Goal: Task Accomplishment & Management: Use online tool/utility

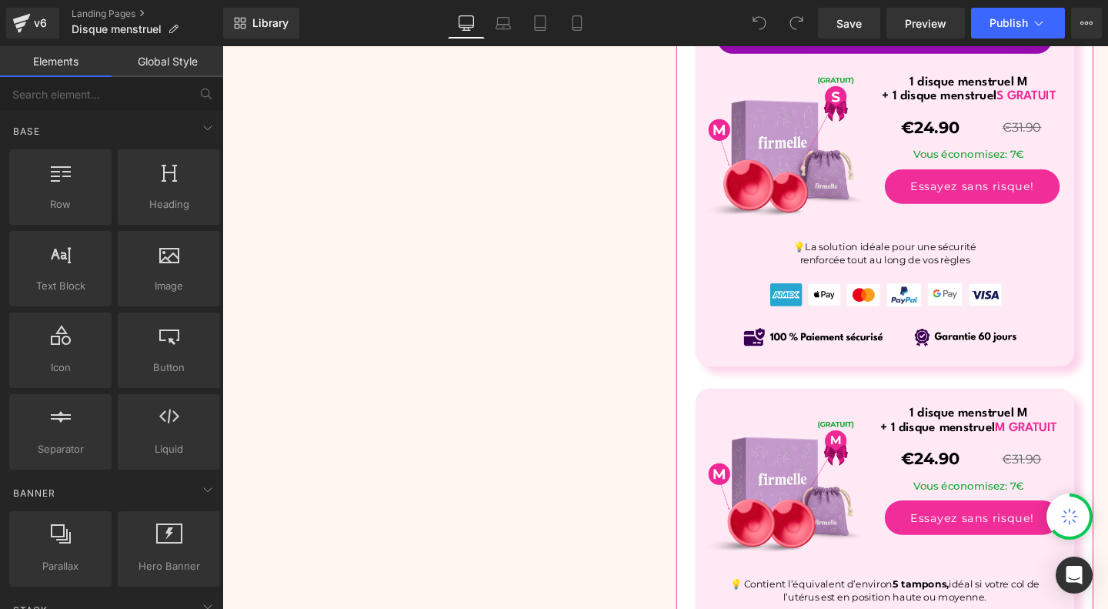
scroll to position [6278, 0]
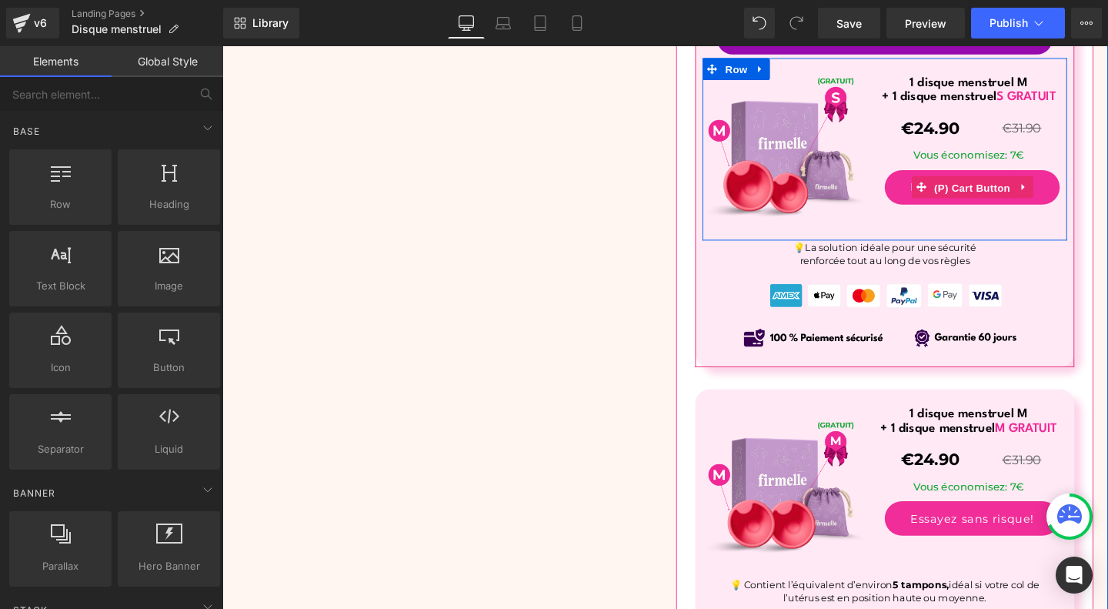
click at [1028, 184] on span "(P) Cart Button" at bounding box center [1011, 194] width 88 height 23
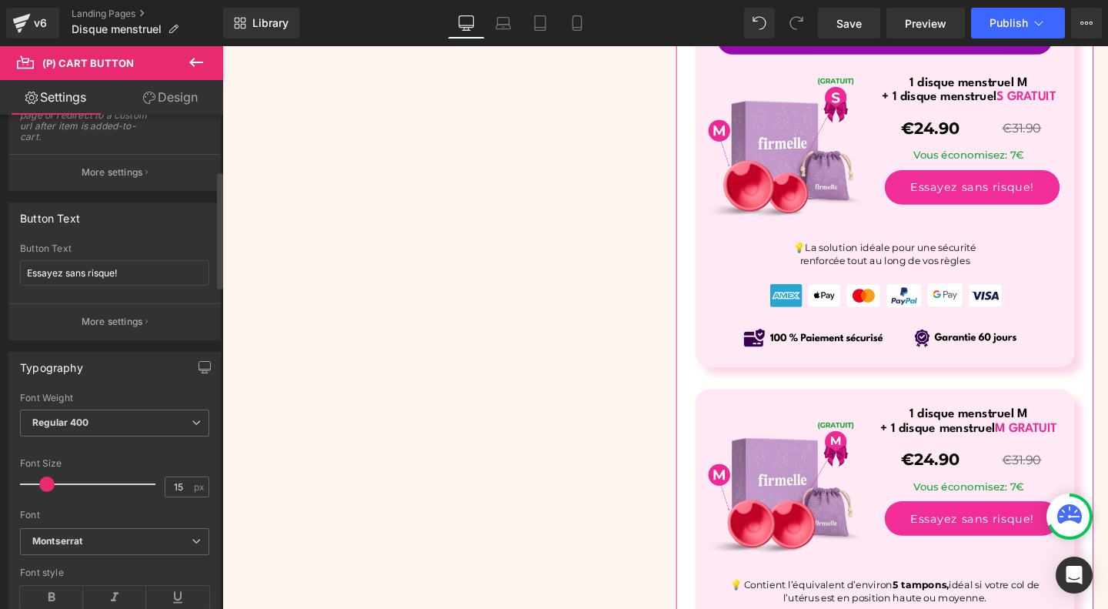
scroll to position [189, 0]
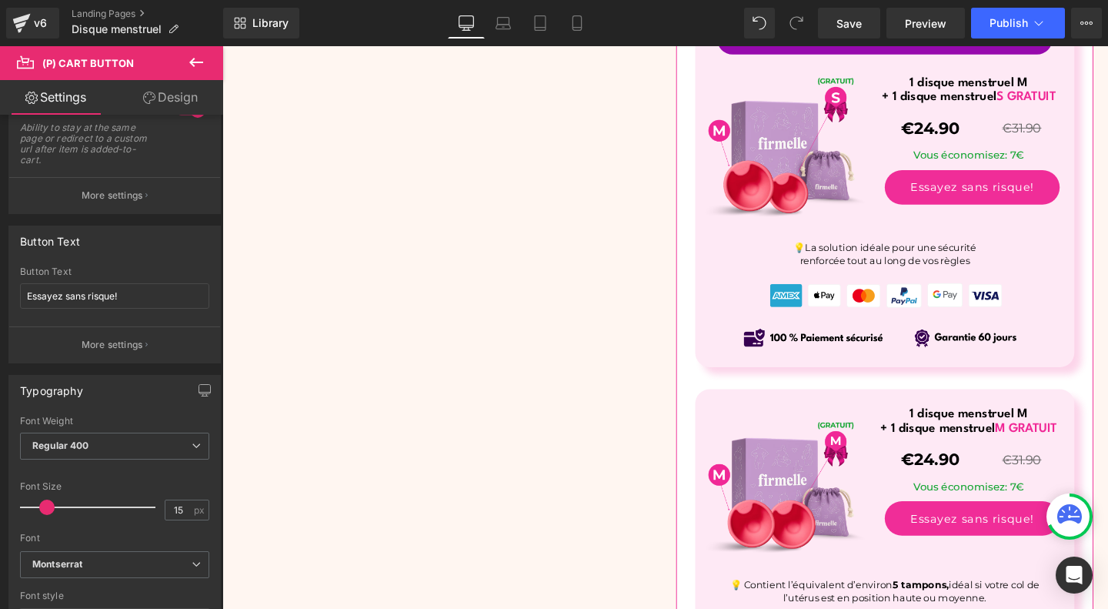
click at [200, 61] on icon at bounding box center [196, 62] width 18 height 18
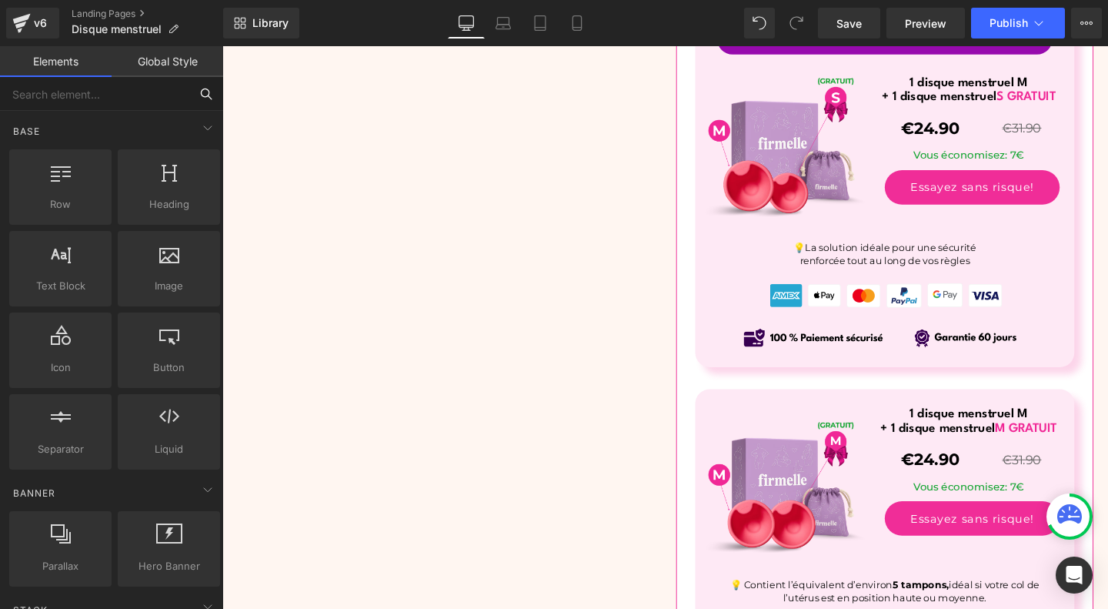
click at [101, 92] on input "text" at bounding box center [94, 94] width 189 height 34
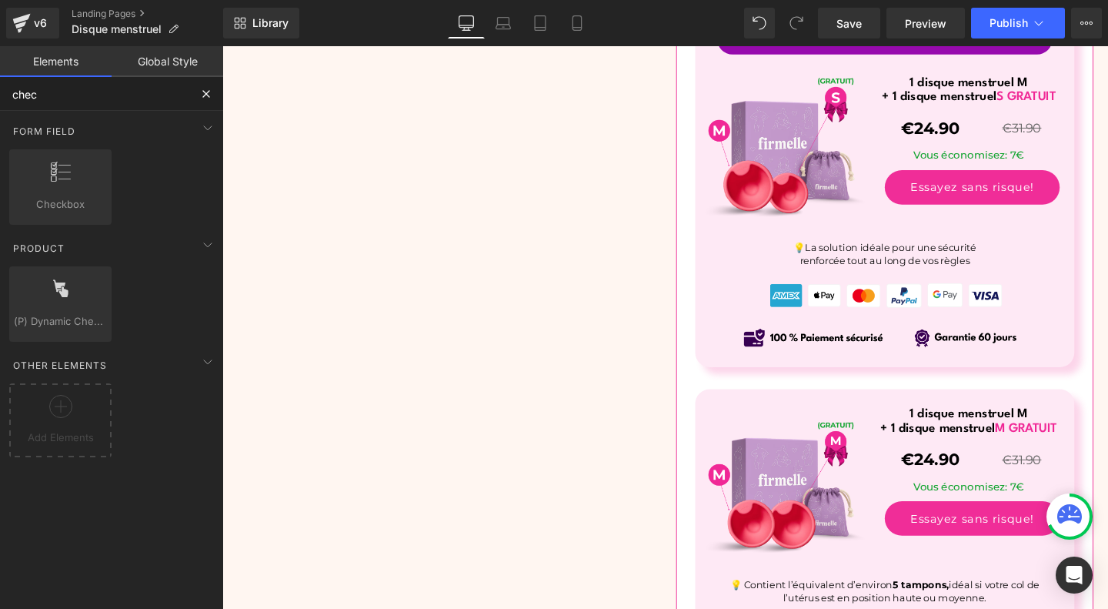
click at [122, 101] on input "chec" at bounding box center [94, 94] width 189 height 34
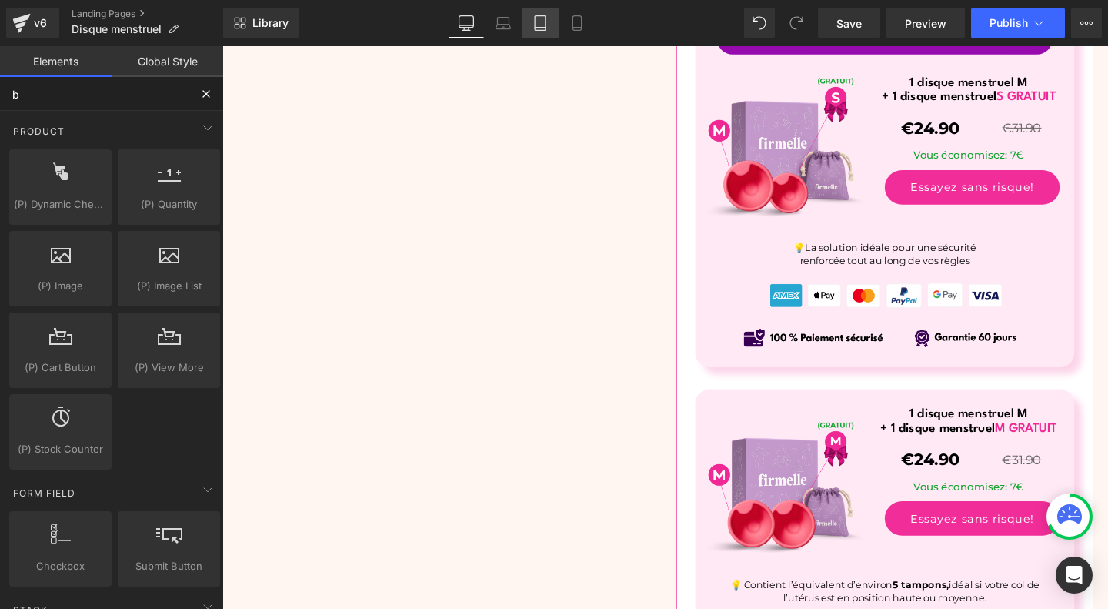
type input "b"
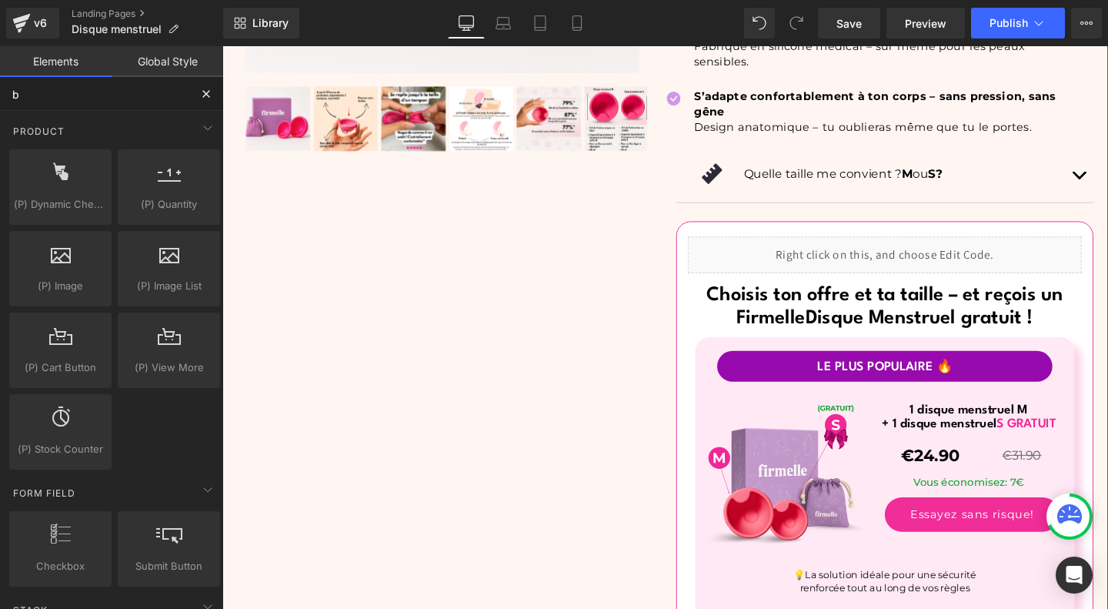
scroll to position [5932, 0]
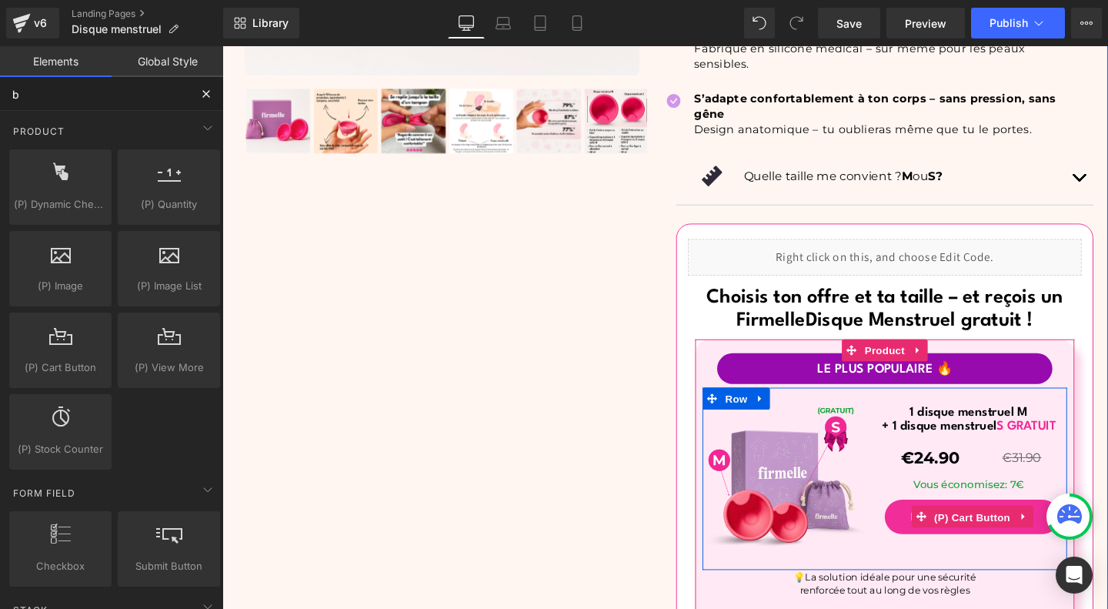
click at [971, 530] on span "(P) Cart Button" at bounding box center [1011, 541] width 88 height 23
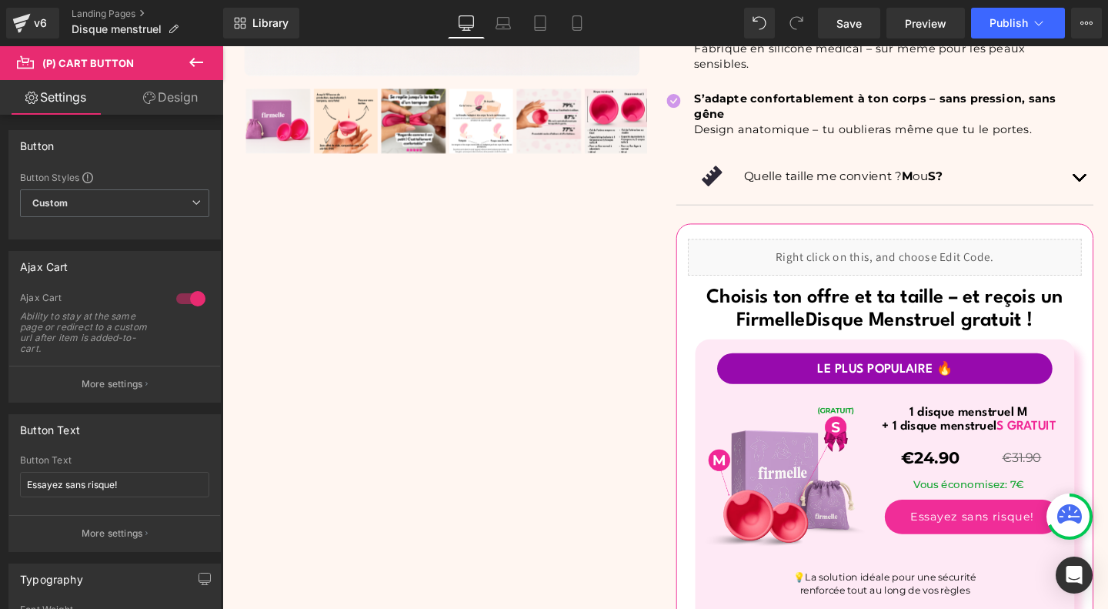
scroll to position [38, 0]
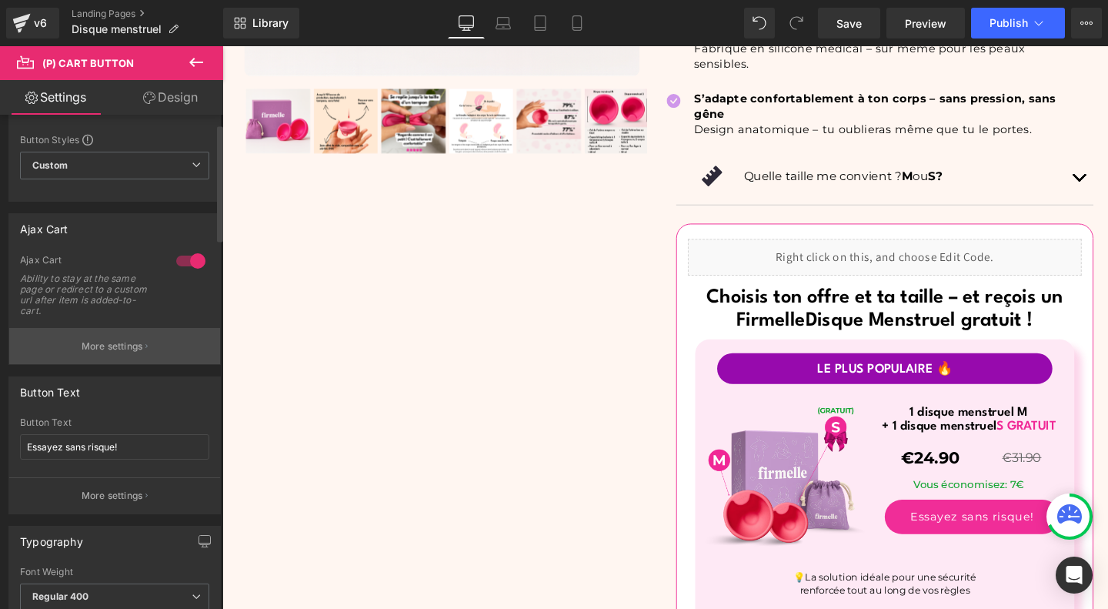
click at [163, 339] on button "More settings" at bounding box center [114, 346] width 211 height 36
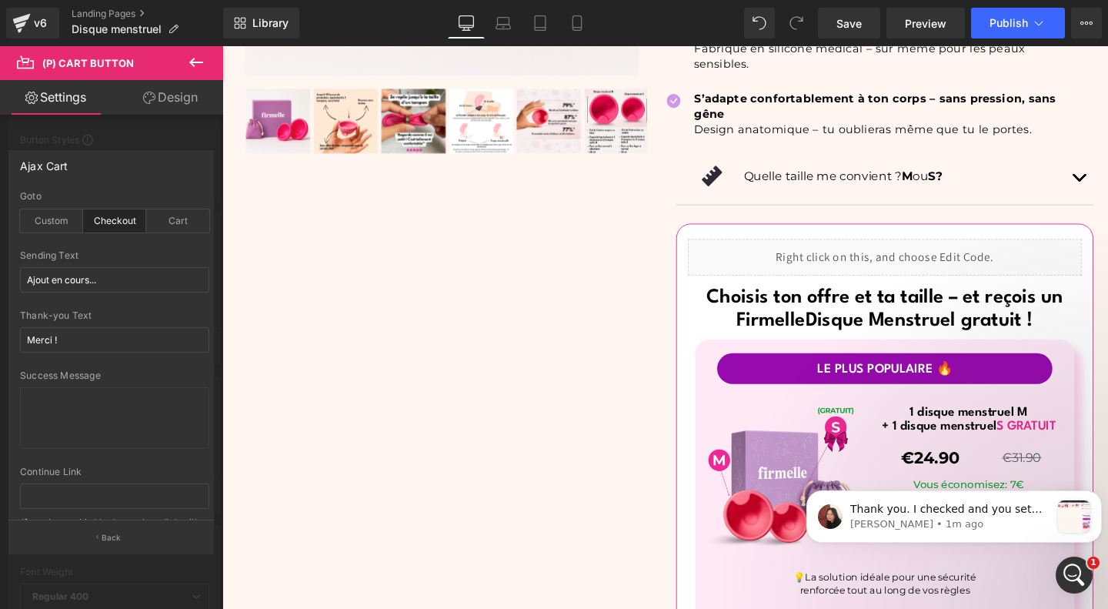
scroll to position [0, 0]
